Goal: Download file/media

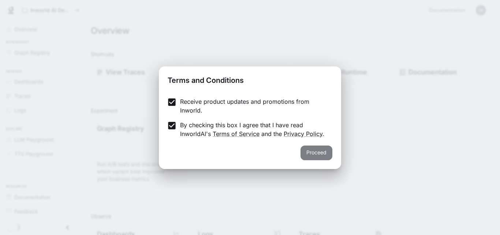
click at [314, 150] on button "Proceed" at bounding box center [317, 152] width 32 height 15
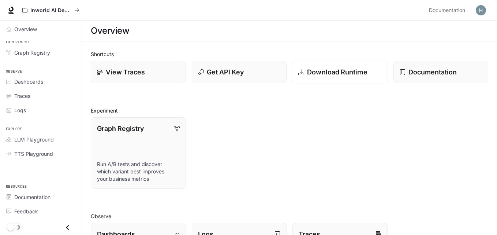
click at [360, 72] on p "Download Runtime" at bounding box center [337, 72] width 60 height 10
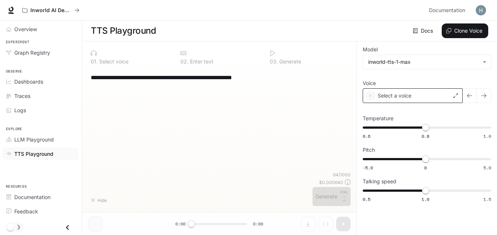
click at [449, 92] on div "Select a voice" at bounding box center [413, 95] width 100 height 15
click at [422, 98] on div "Select a voice" at bounding box center [413, 95] width 100 height 15
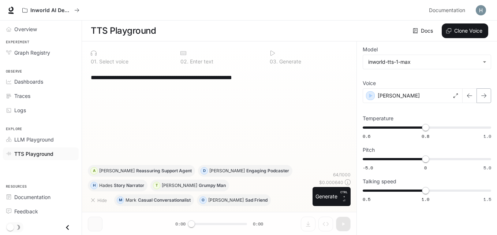
click at [484, 93] on icon "button" at bounding box center [484, 96] width 6 height 6
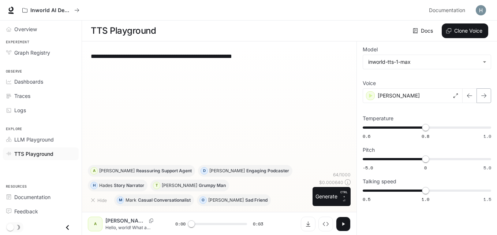
click at [480, 94] on button "button" at bounding box center [484, 95] width 15 height 15
click at [483, 96] on icon "button" at bounding box center [484, 96] width 6 height 6
click at [486, 94] on icon "button" at bounding box center [484, 96] width 6 height 6
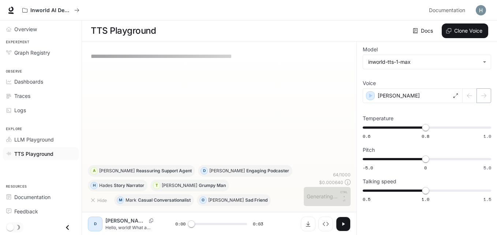
click at [486, 94] on div at bounding box center [477, 95] width 29 height 15
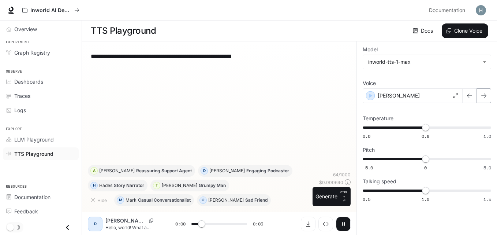
click at [487, 94] on icon "button" at bounding box center [484, 96] width 6 height 6
type input "***"
